Goal: Communication & Community: Answer question/provide support

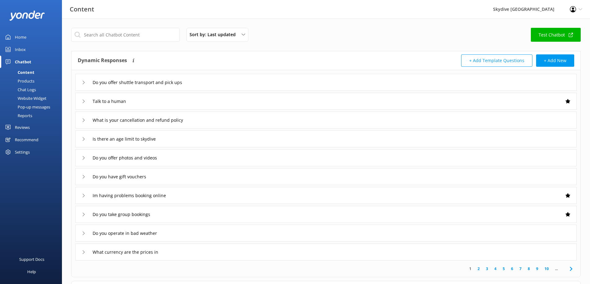
click at [24, 49] on div "Inbox" at bounding box center [20, 49] width 11 height 12
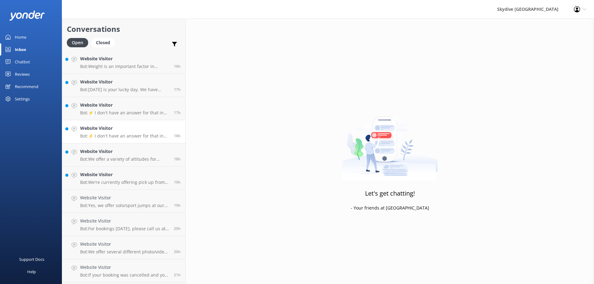
scroll to position [132, 0]
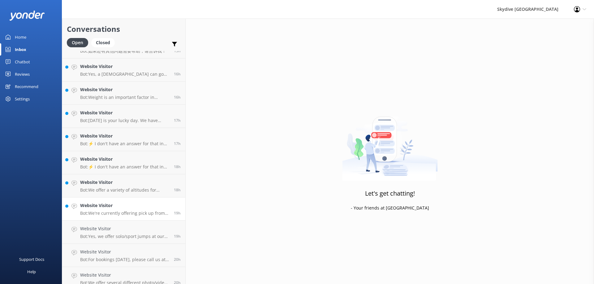
click at [122, 208] on h4 "Website Visitor" at bounding box center [124, 205] width 89 height 7
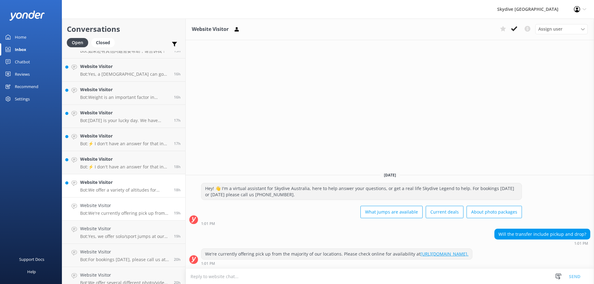
click at [114, 188] on p "Bot: We offer a variety of altitudes for skydiving, with all dropzones providin…" at bounding box center [124, 191] width 89 height 6
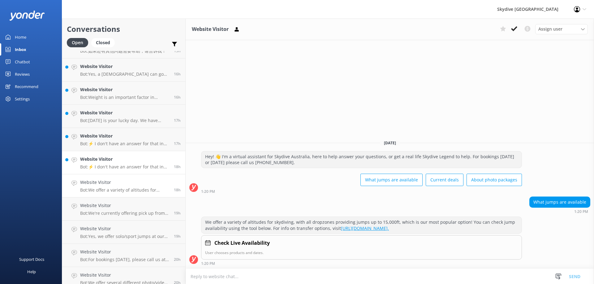
click at [108, 164] on p "Bot: ⚡ I don't have an answer for that in my knowledge base. Please try and rep…" at bounding box center [124, 167] width 89 height 6
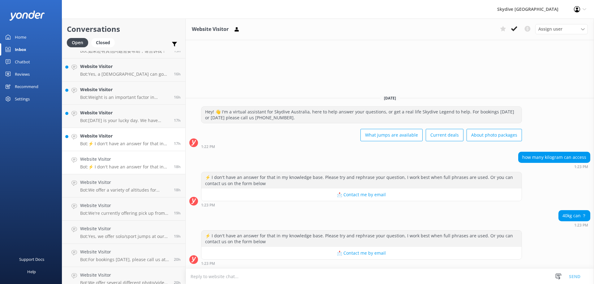
click at [110, 142] on p "Bot: ⚡ I don't have an answer for that in my knowledge base. Please try and rep…" at bounding box center [124, 144] width 89 height 6
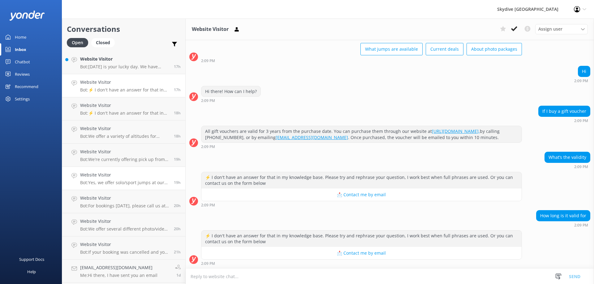
scroll to position [217, 0]
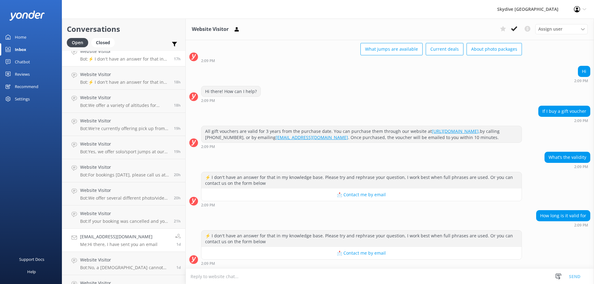
click at [114, 240] on h4 "[EMAIL_ADDRESS][DOMAIN_NAME]" at bounding box center [118, 237] width 77 height 7
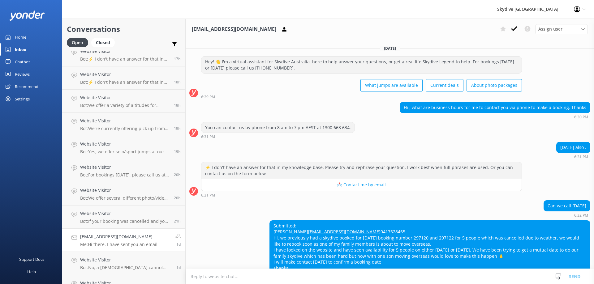
scroll to position [118, 0]
